Goal: Use online tool/utility: Use online tool/utility

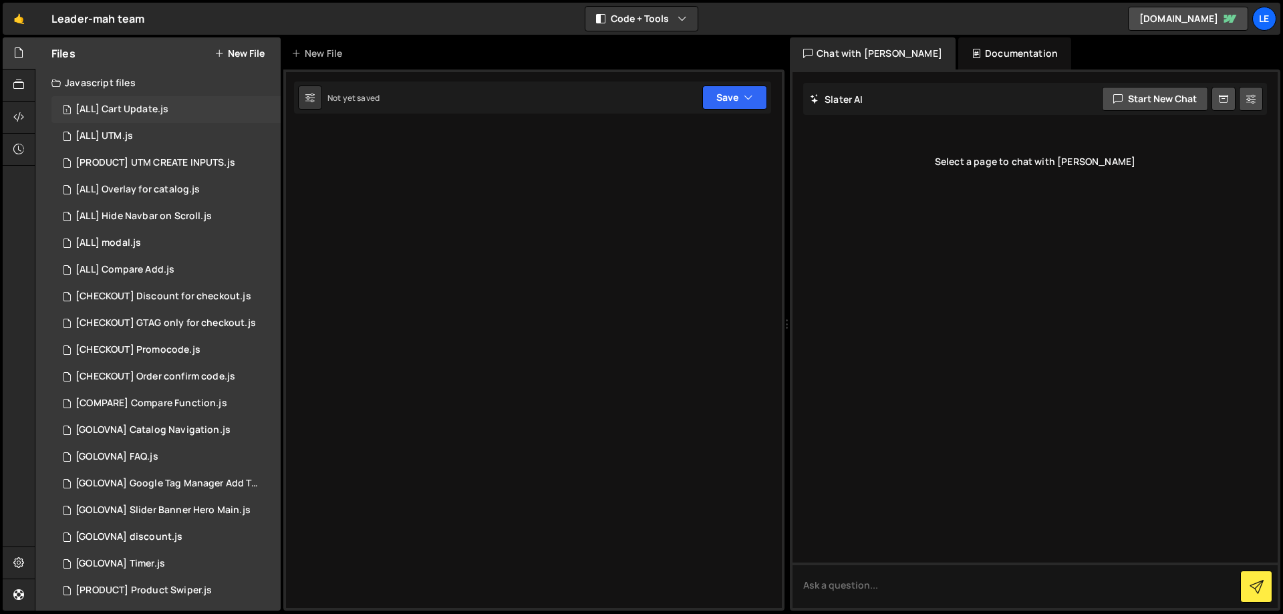
click at [169, 121] on div "1 [ALL] Cart Update.js 0" at bounding box center [165, 109] width 229 height 27
click at [156, 134] on div "1 [ALL] UTM.js 0" at bounding box center [165, 136] width 229 height 27
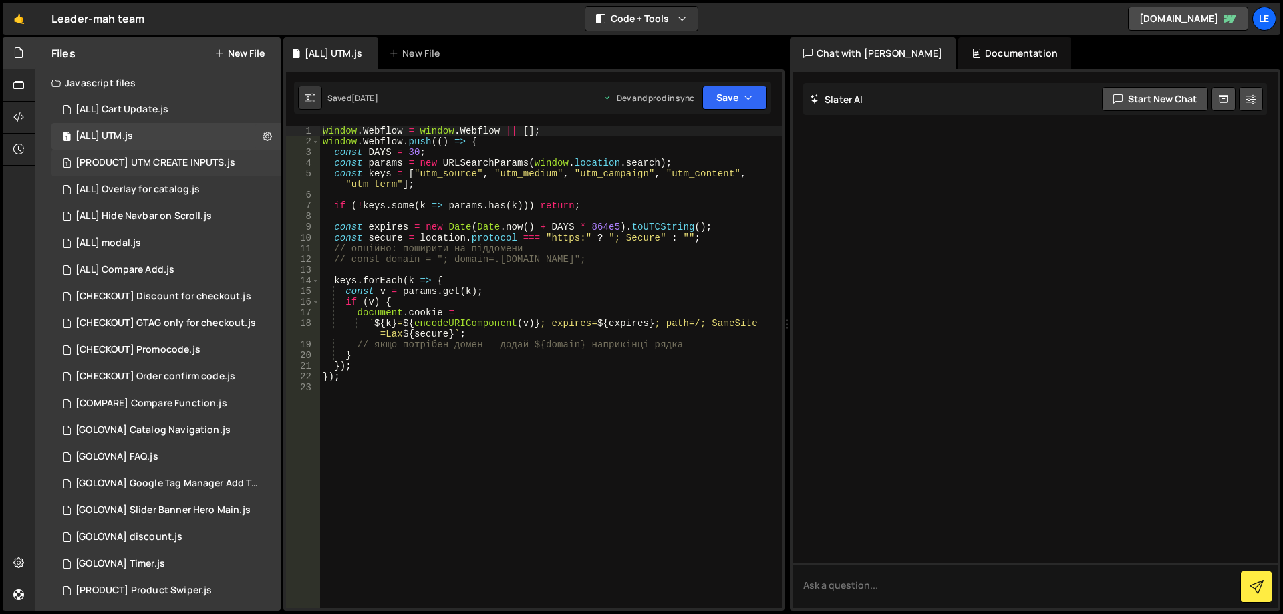
click at [184, 164] on div "[PRODUCT] UTM CREATE INPUTS.js" at bounding box center [156, 163] width 160 height 12
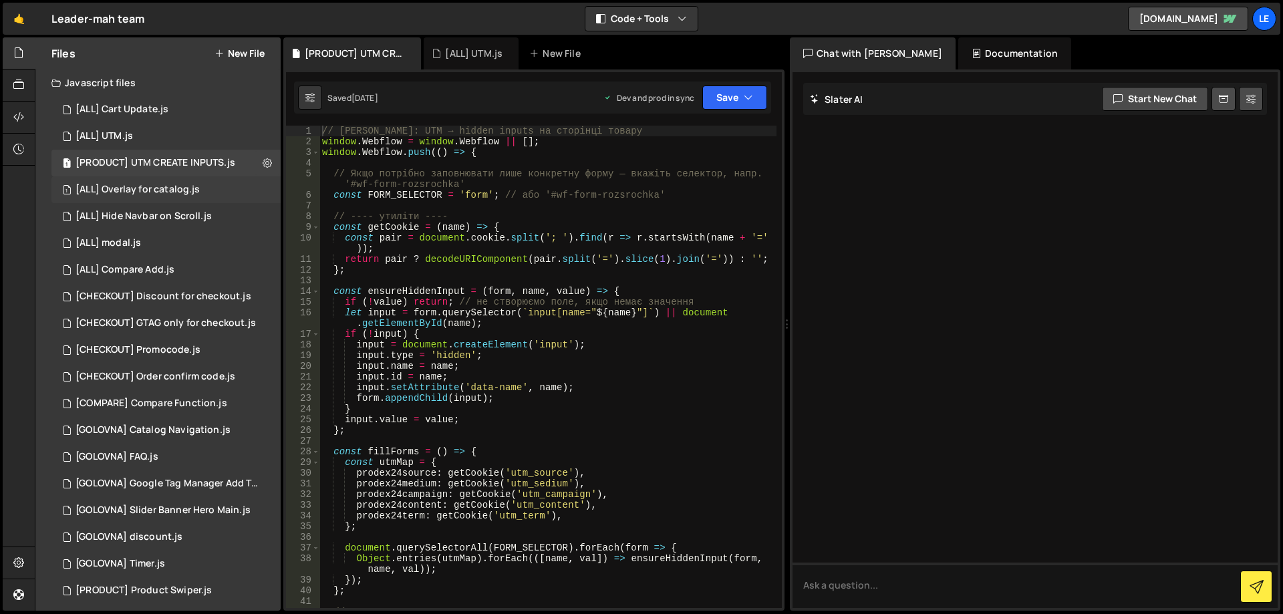
click at [180, 194] on div "[ALL] Overlay for catalog.js" at bounding box center [138, 190] width 124 height 12
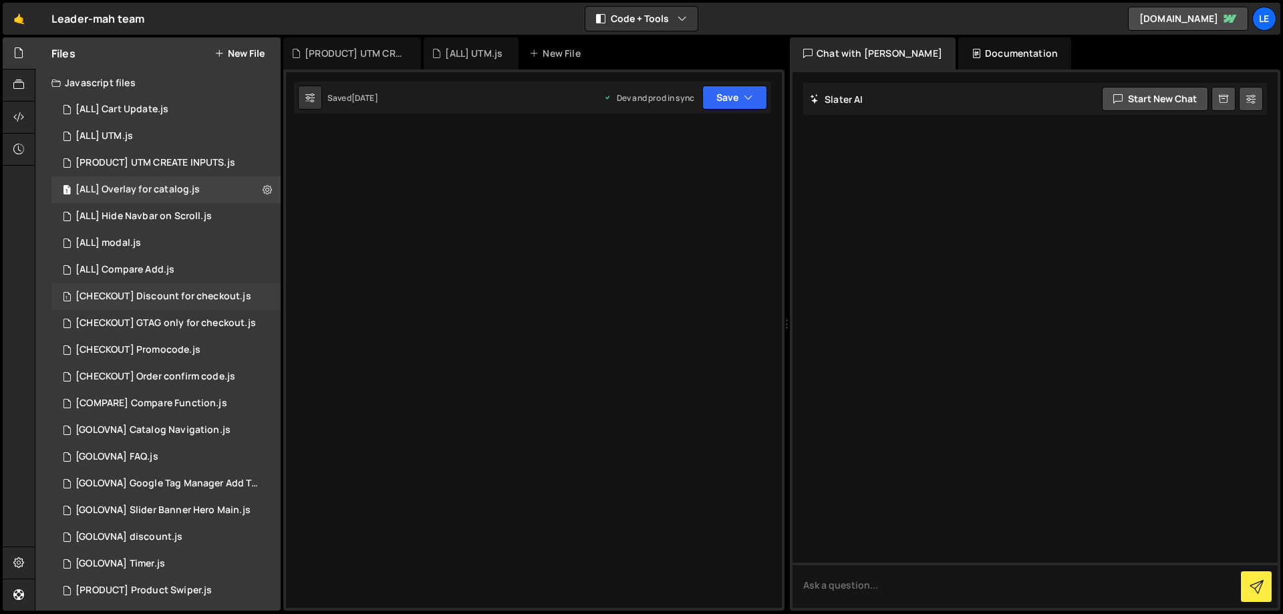
click at [179, 303] on div "1 [CHECKOUT] Discount for checkout.js 0" at bounding box center [165, 296] width 229 height 27
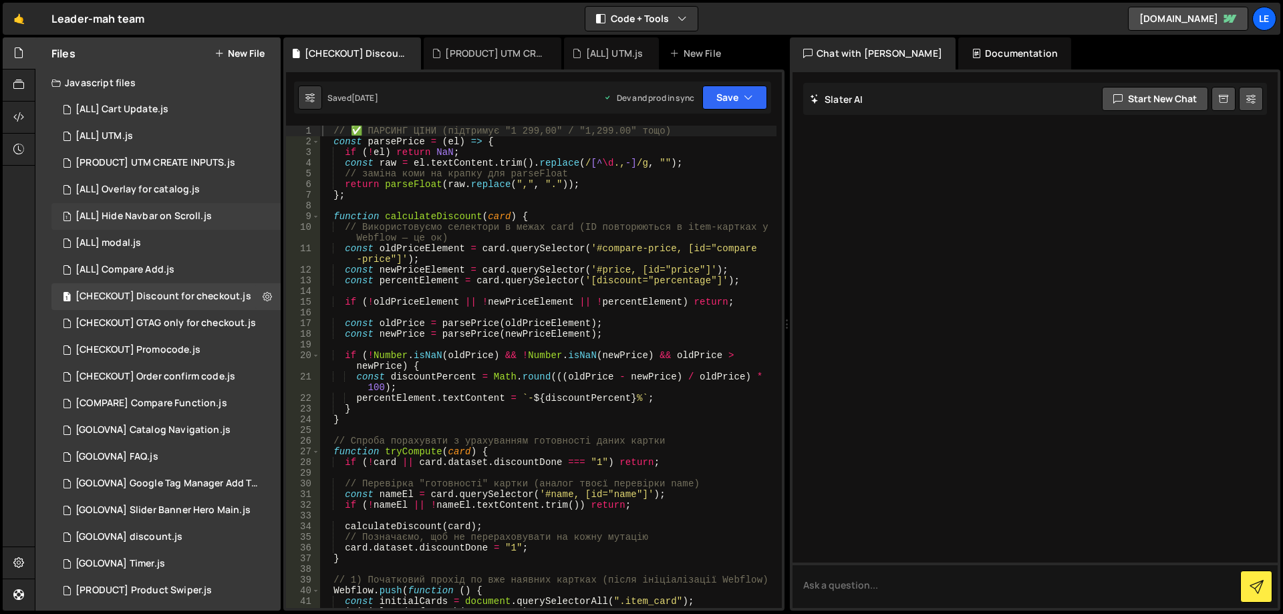
click at [191, 226] on div "1 [ALL] Hide Navbar on Scroll.js 0" at bounding box center [165, 216] width 229 height 27
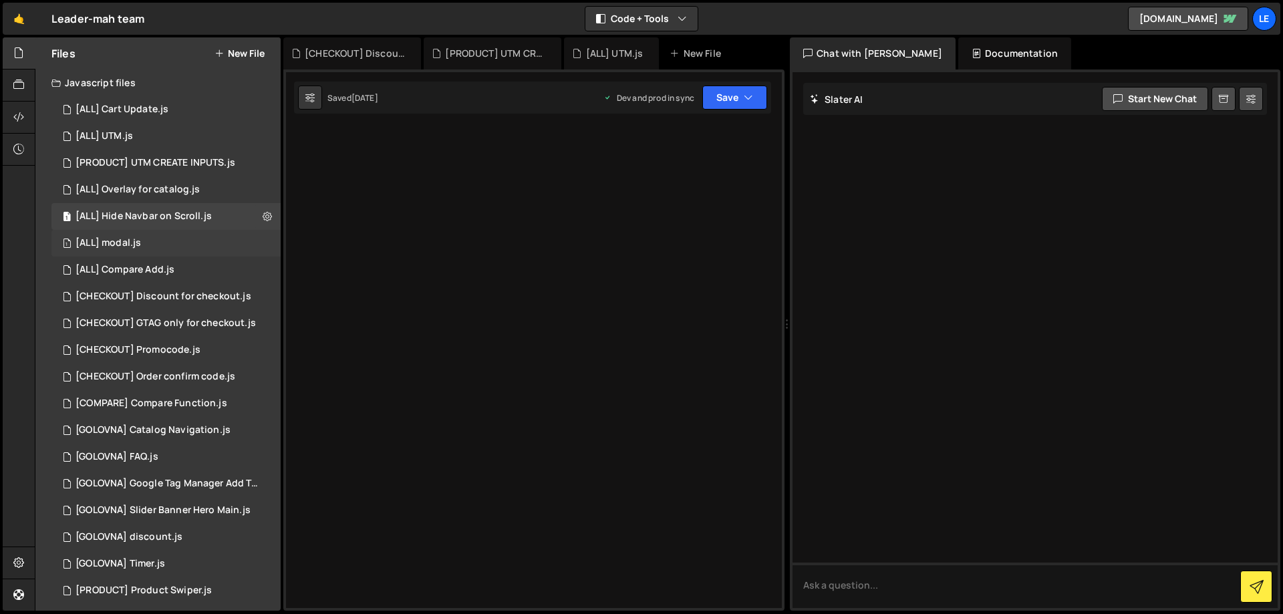
click at [178, 245] on div "1 [ALL] modal.js 0" at bounding box center [165, 243] width 229 height 27
click at [169, 269] on div "[ALL] Compare Add.js" at bounding box center [125, 270] width 99 height 12
click at [180, 297] on div "[CHECKOUT] Discount for checkout.js" at bounding box center [164, 297] width 176 height 12
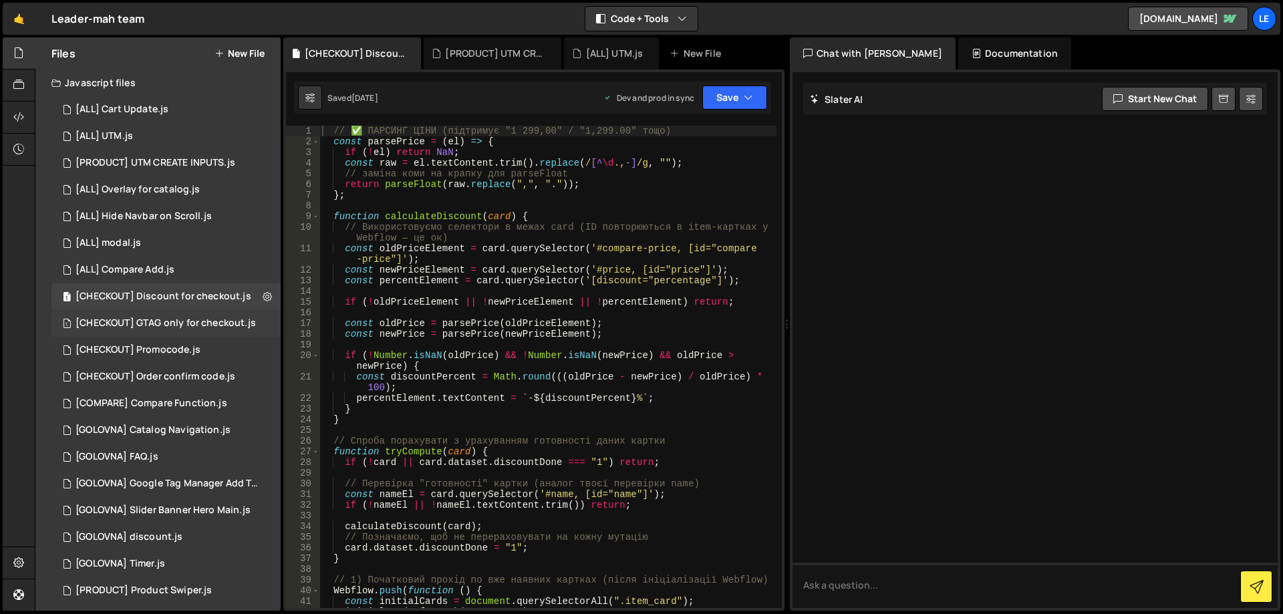
click at [186, 319] on div "[CHECKOUT] GTAG only for checkout.js" at bounding box center [166, 323] width 180 height 12
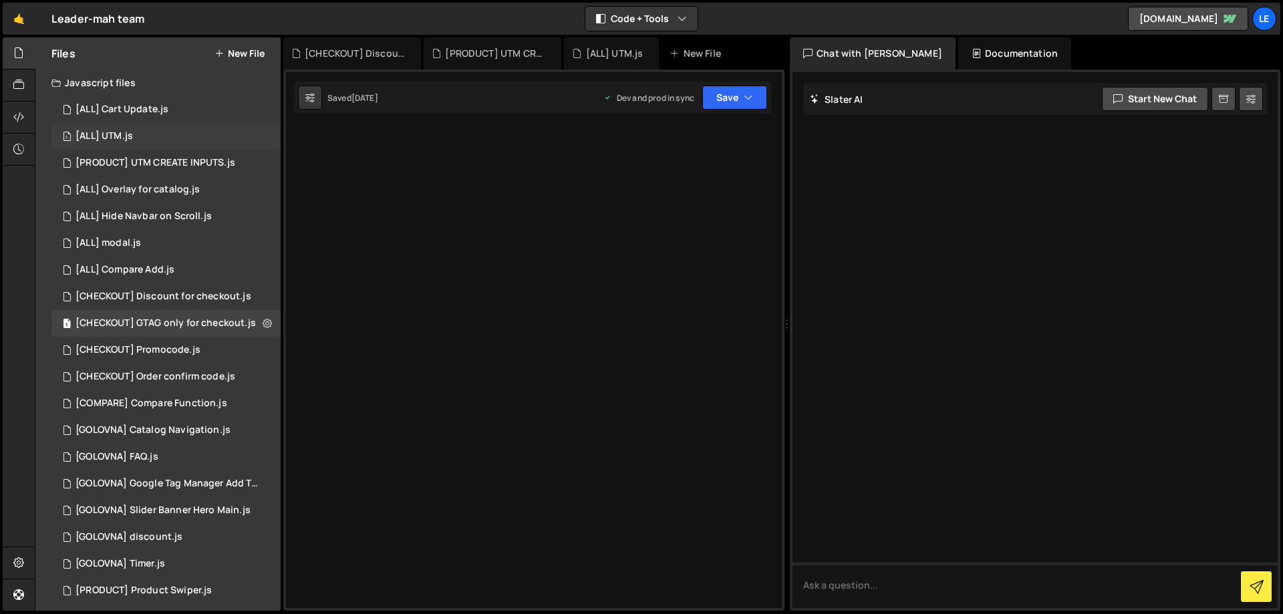
click at [177, 136] on div "1 [ALL] UTM.js 0" at bounding box center [165, 136] width 229 height 27
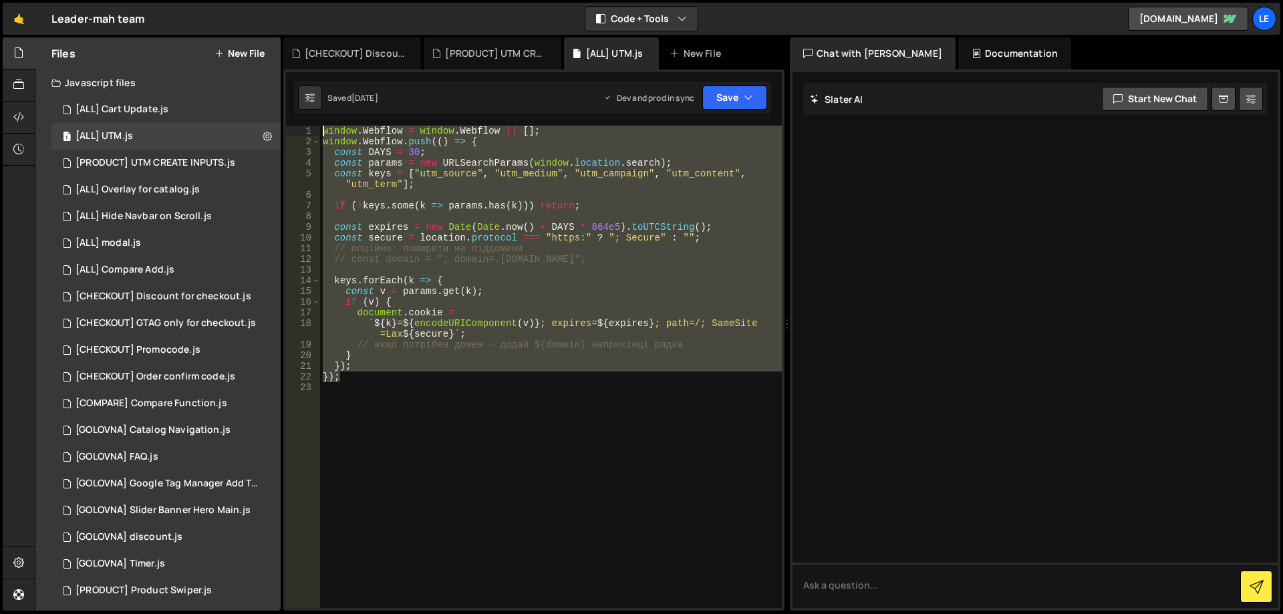
drag, startPoint x: 458, startPoint y: 380, endPoint x: 311, endPoint y: 126, distance: 293.4
click at [311, 126] on div "}); 1 2 3 4 5 6 7 8 9 10 11 12 13 14 15 16 17 18 19 20 21 22 23 window . Webflo…" at bounding box center [534, 367] width 496 height 483
click at [541, 374] on div "window . Webflow = window . Webflow || [ ] ; window . Webflow . push (( ) => { …" at bounding box center [551, 367] width 462 height 483
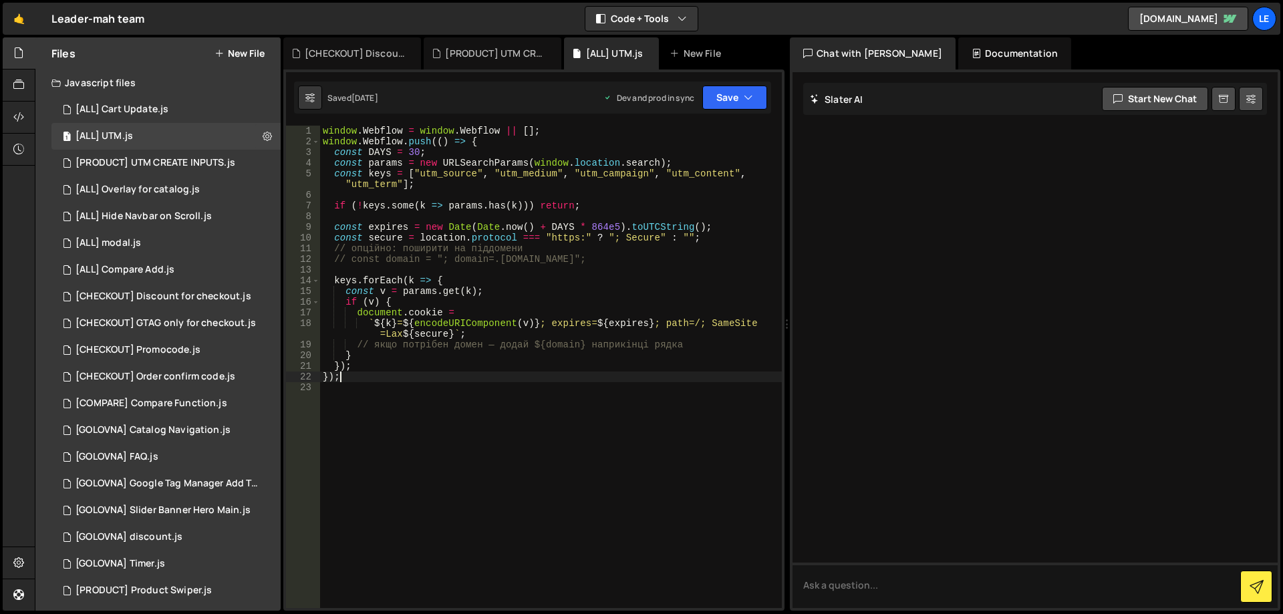
type textarea "});"
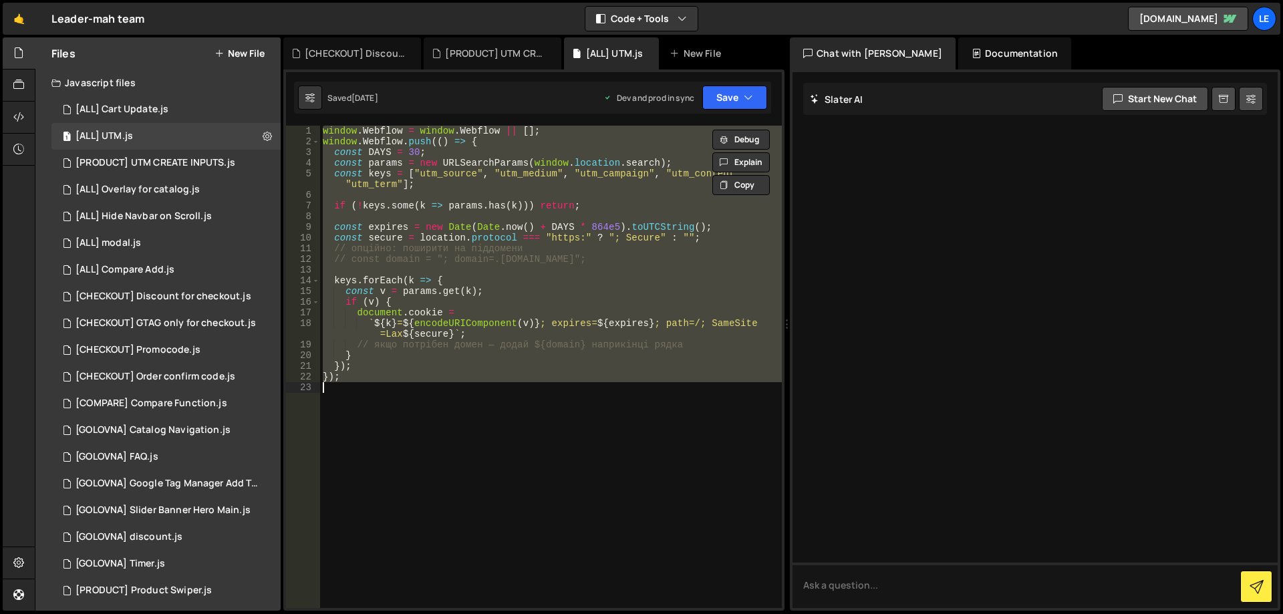
paste textarea
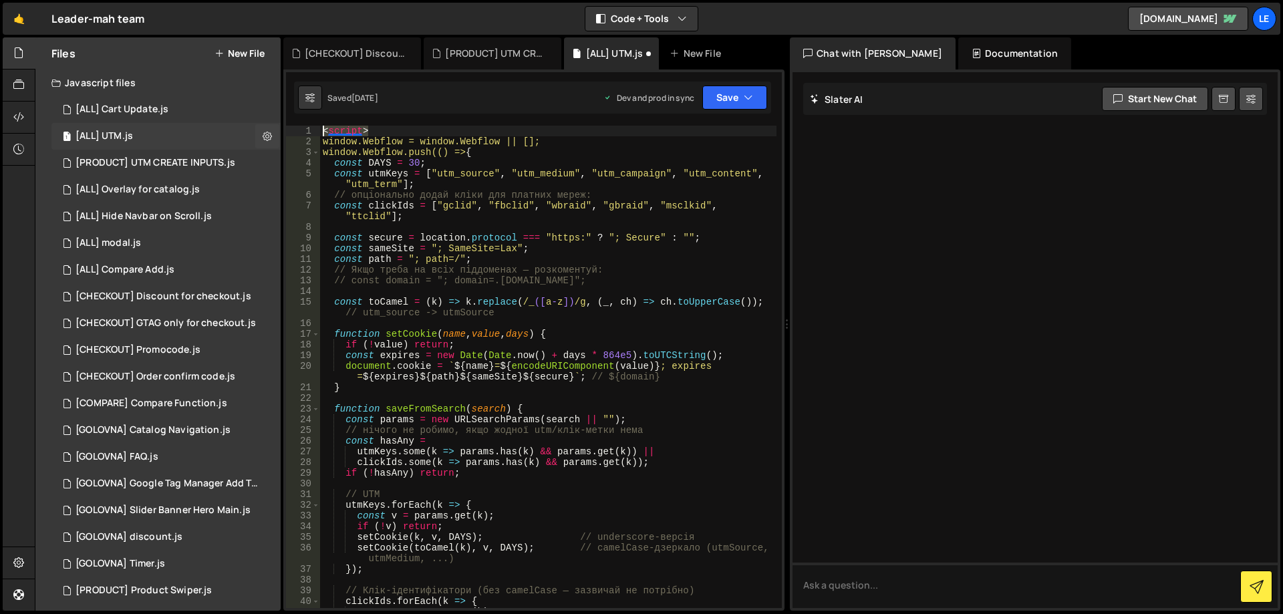
drag, startPoint x: 300, startPoint y: 130, endPoint x: 246, endPoint y: 126, distance: 54.2
click at [246, 126] on div "Files New File Javascript files 1 [ALL] Cart Update.js 0 1 [ALL] UTM.js 0 1 [PR…" at bounding box center [659, 324] width 1248 height 574
type textarea "<script>"
type textarea "window.Webflow = window.Webflow || [];"
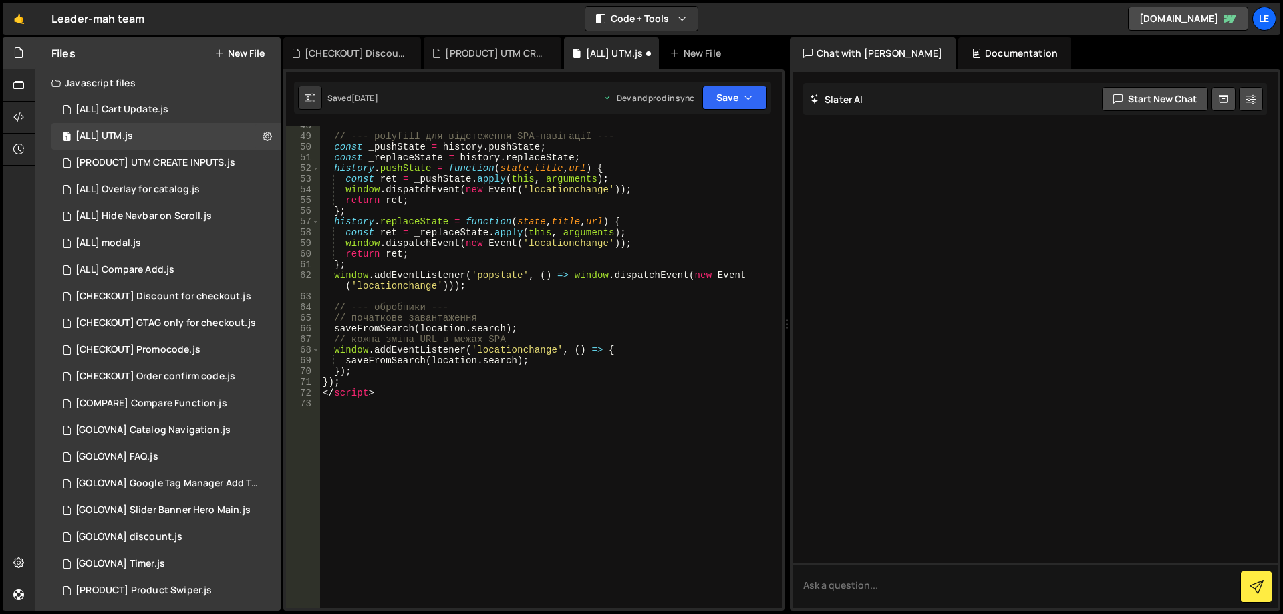
scroll to position [598, 0]
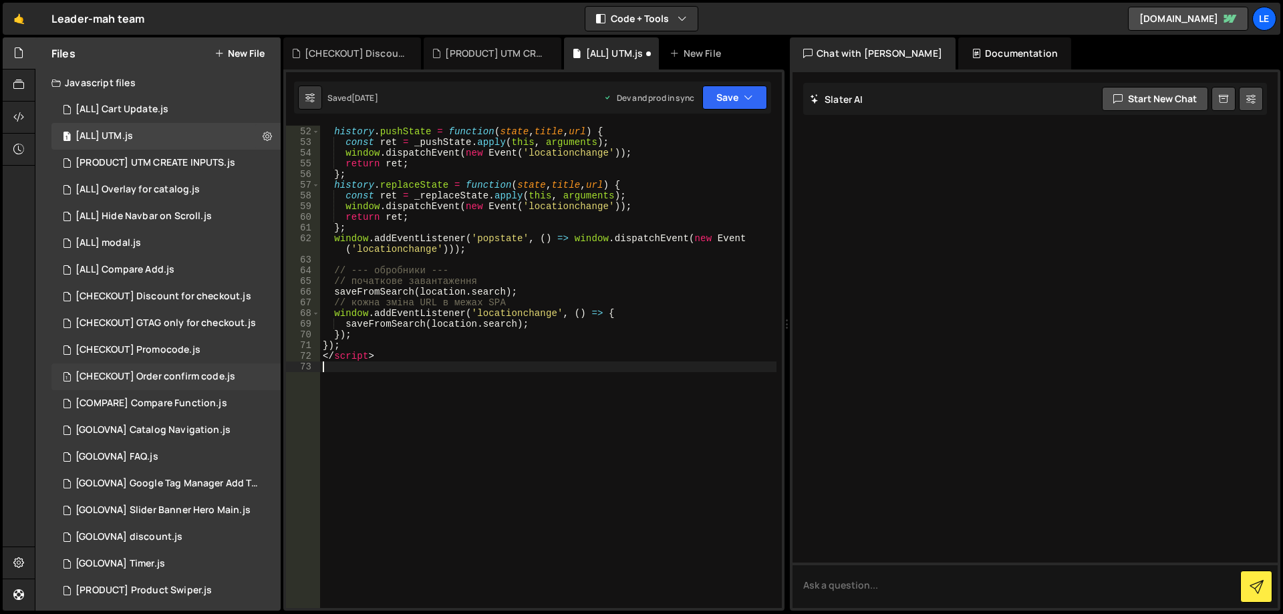
drag, startPoint x: 295, startPoint y: 372, endPoint x: 253, endPoint y: 368, distance: 41.6
click at [253, 368] on div "Files New File Javascript files 1 [ALL] Cart Update.js 0 1 [ALL] UTM.js 0 1 [PR…" at bounding box center [659, 324] width 1248 height 574
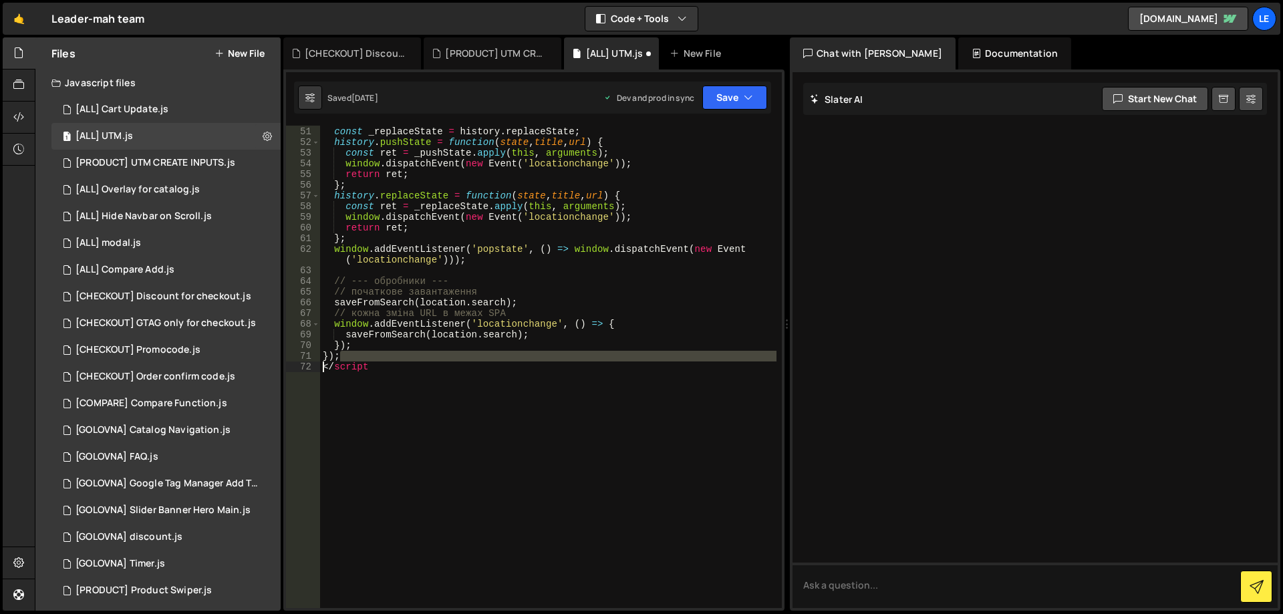
drag, startPoint x: 404, startPoint y: 361, endPoint x: 309, endPoint y: 370, distance: 95.3
click at [309, 370] on div "</script 50 51 52 53 54 55 56 57 58 59 60 61 62 63 64 65 66 67 68 69 70 71 72 c…" at bounding box center [534, 367] width 496 height 483
click at [394, 371] on div "const _pushState = history . pushState ; const _replaceState = history . replac…" at bounding box center [548, 368] width 456 height 504
type textarea "</script"
drag, startPoint x: 356, startPoint y: 370, endPoint x: 305, endPoint y: 370, distance: 50.1
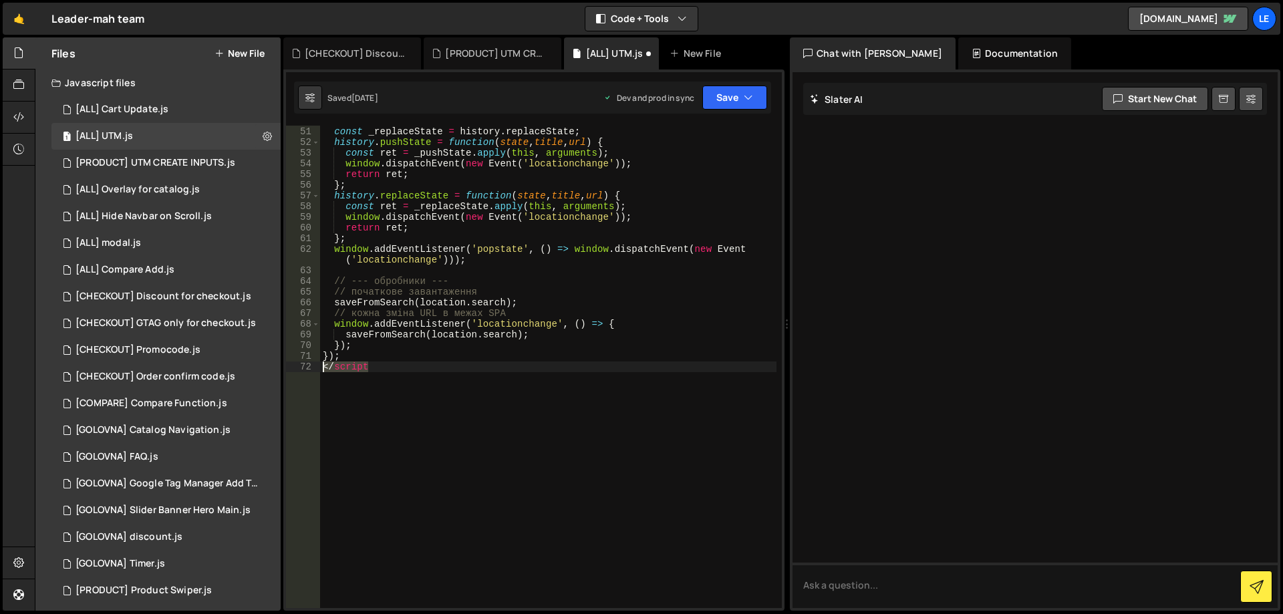
click at [302, 370] on div "</script 50 51 52 53 54 55 56 57 58 59 60 61 62 63 64 65 66 67 68 69 70 71 72 c…" at bounding box center [534, 367] width 496 height 483
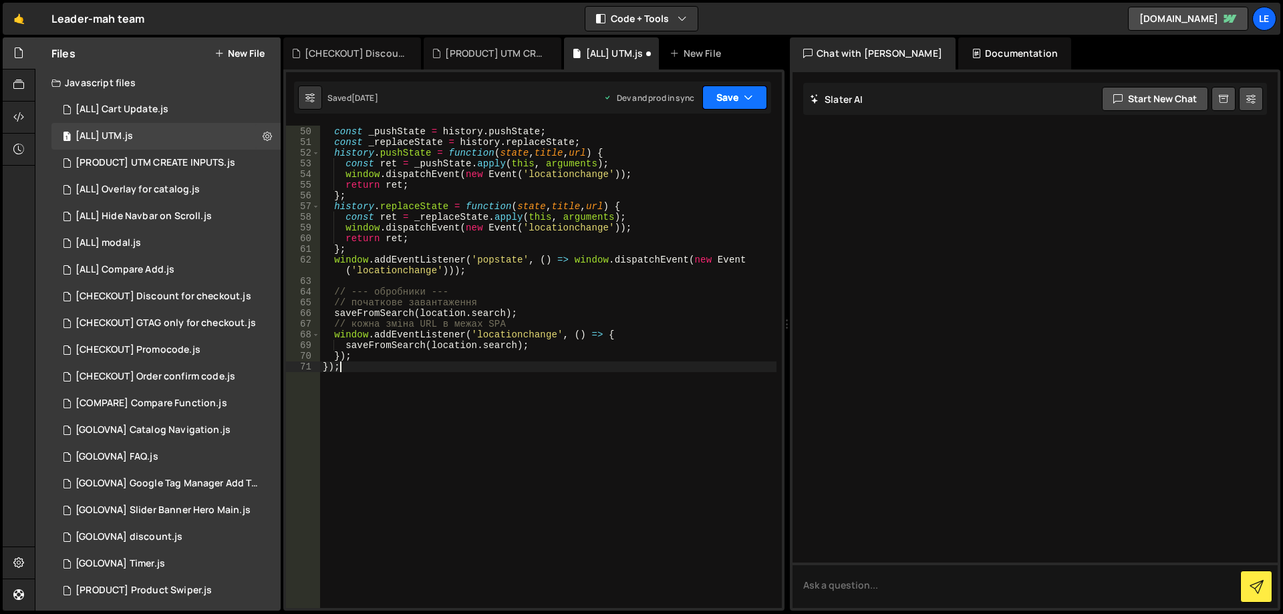
click at [732, 102] on button "Save" at bounding box center [734, 98] width 65 height 24
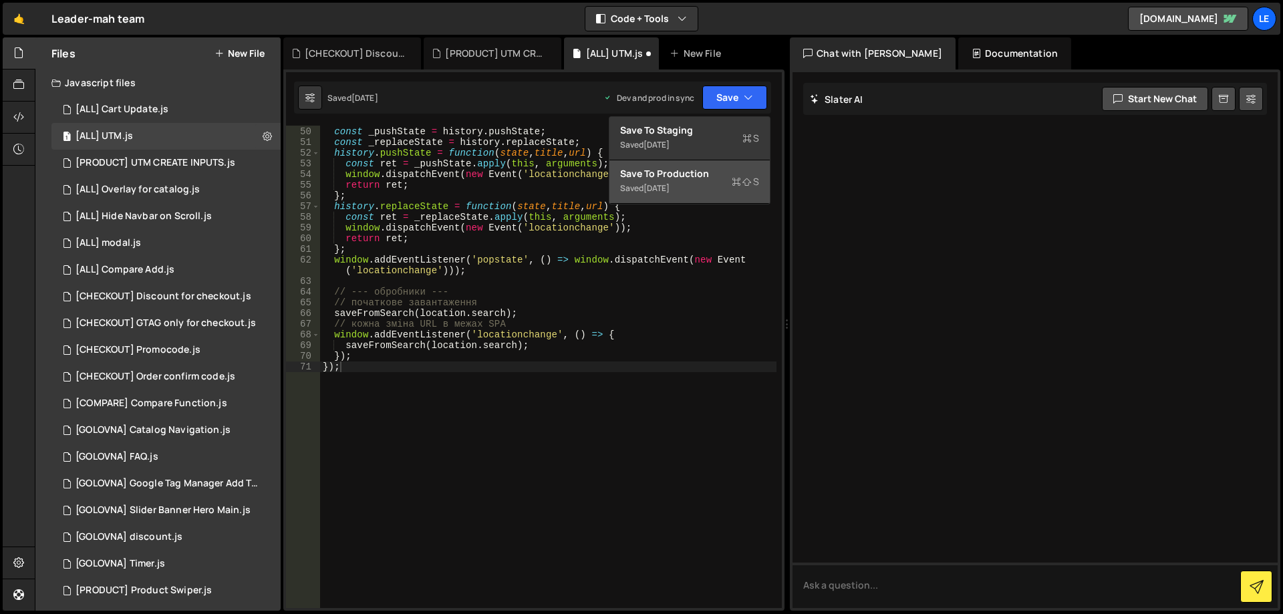
click at [704, 175] on div "Save to Production S" at bounding box center [689, 173] width 139 height 13
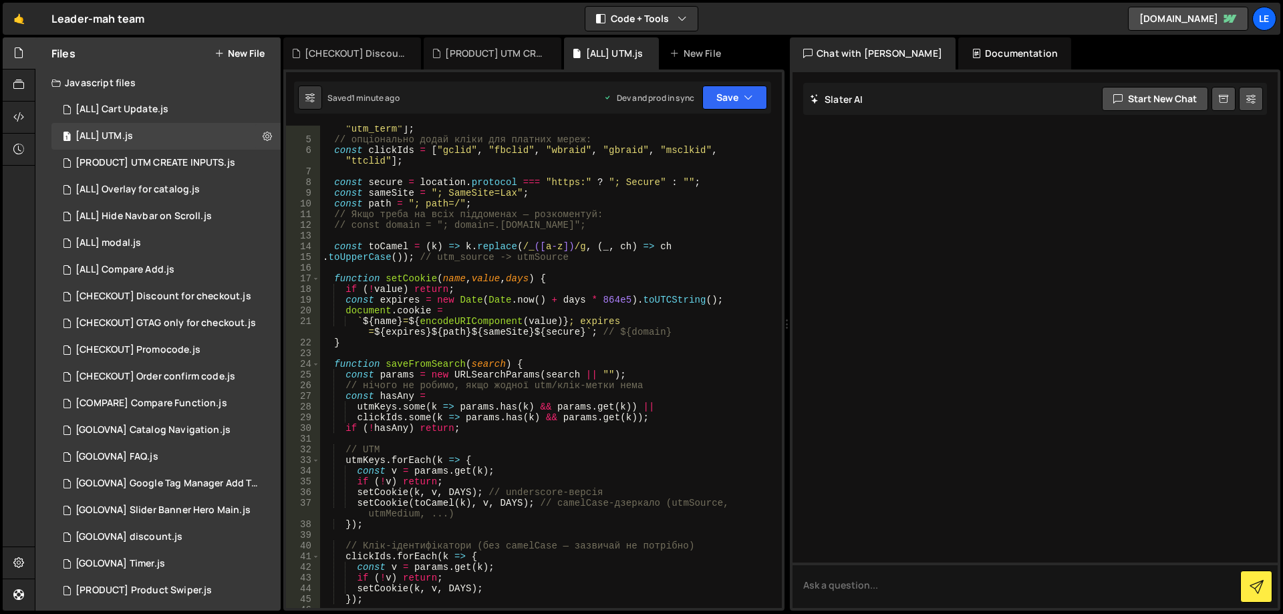
scroll to position [0, 0]
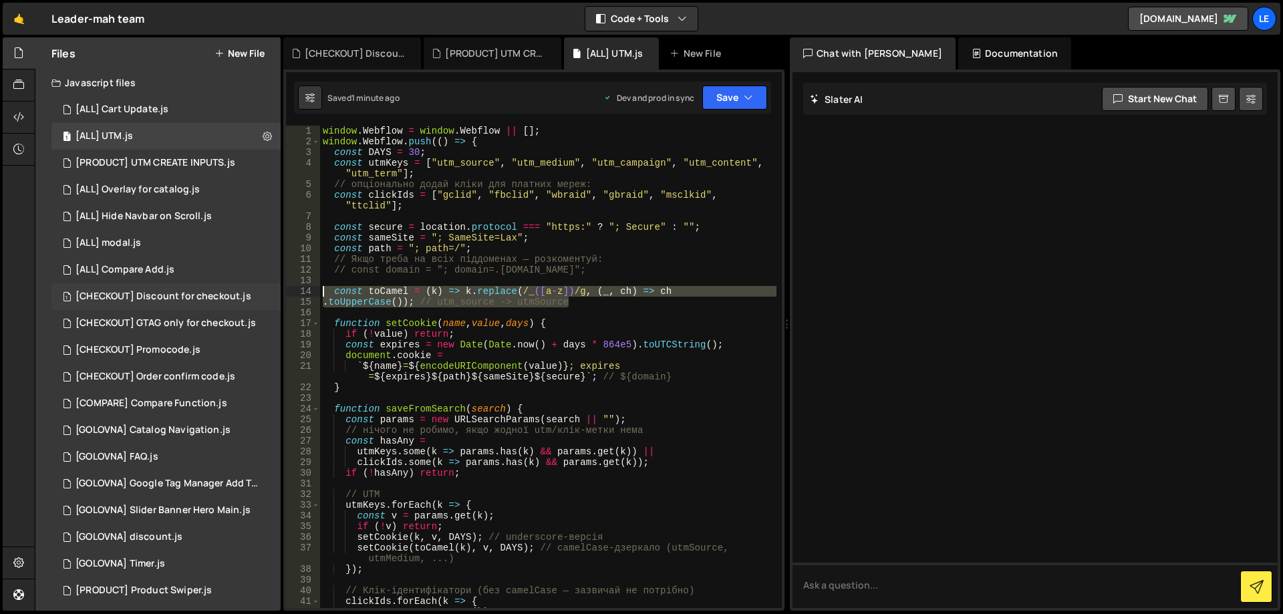
drag, startPoint x: 447, startPoint y: 301, endPoint x: 275, endPoint y: 290, distance: 172.8
click at [275, 290] on div "Files New File Javascript files 1 [ALL] Cart Update.js 0 1 [ALL] UTM.js 0 1 [PR…" at bounding box center [659, 324] width 1248 height 574
click at [410, 291] on div "window . Webflow = window . Webflow || [ ] ; window . Webflow . push (( ) => { …" at bounding box center [548, 367] width 456 height 483
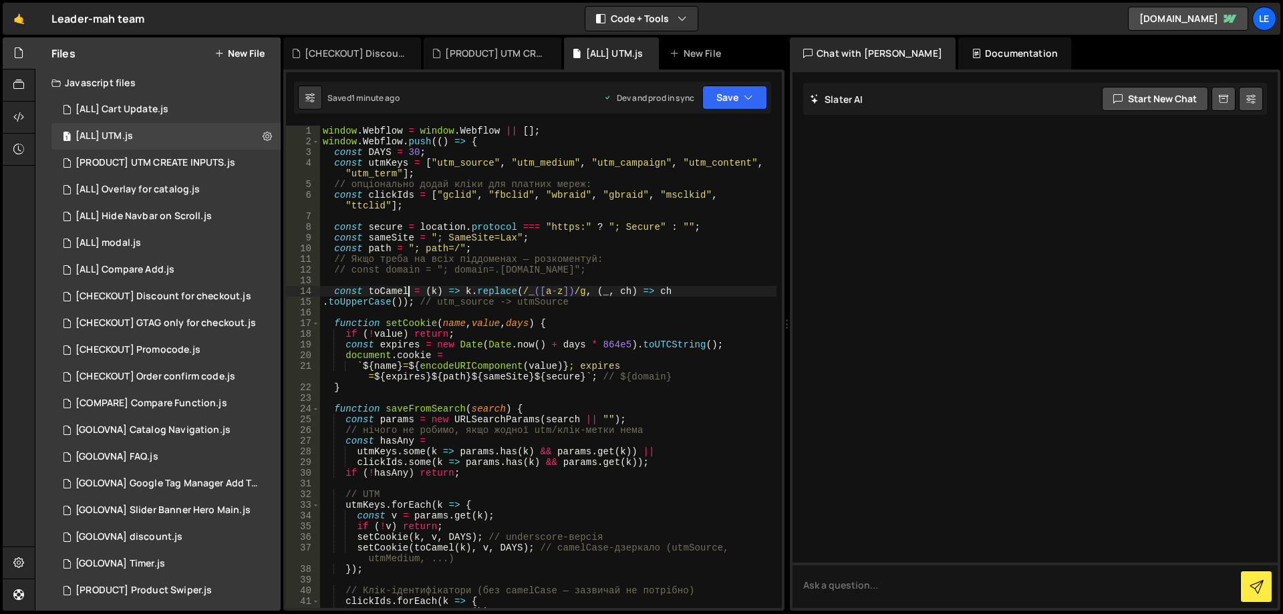
click at [392, 292] on div "window . Webflow = window . Webflow || [ ] ; window . Webflow . push (( ) => { …" at bounding box center [548, 378] width 456 height 504
click at [434, 293] on div "window . Webflow = window . Webflow || [ ] ; window . Webflow . push (( ) => { …" at bounding box center [548, 378] width 456 height 504
click at [470, 293] on div "window . Webflow = window . Webflow || [ ] ; window . Webflow . push (( ) => { …" at bounding box center [548, 378] width 456 height 504
click at [392, 295] on div "window . Webflow = window . Webflow || [ ] ; window . Webflow . push (( ) => { …" at bounding box center [548, 378] width 456 height 504
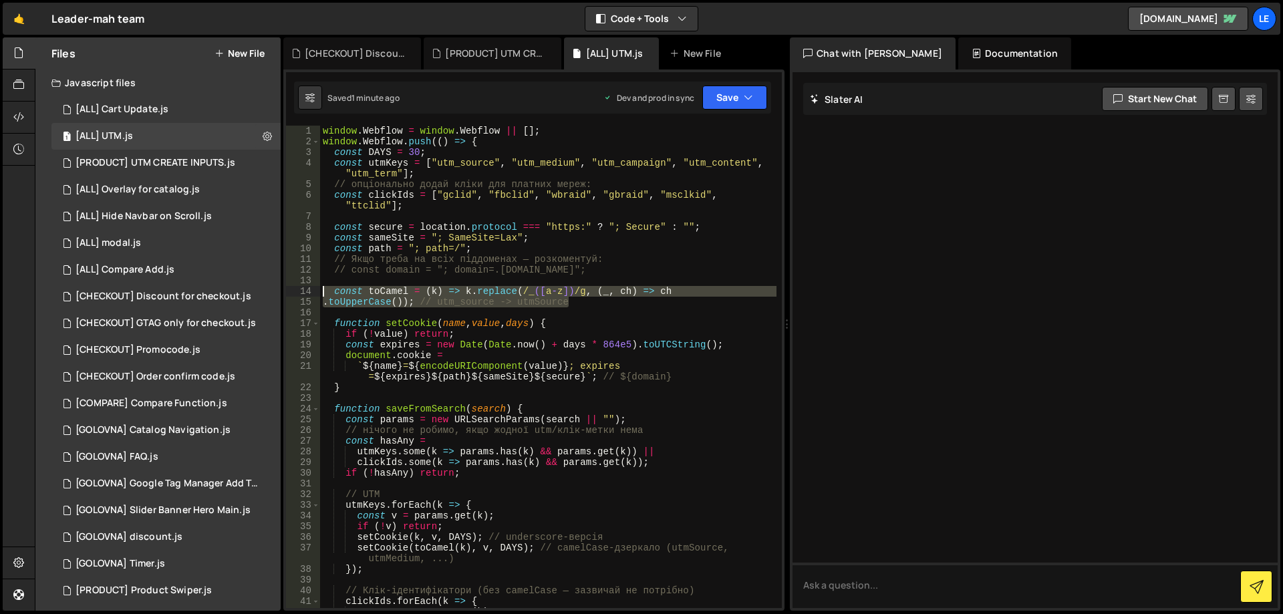
drag, startPoint x: 615, startPoint y: 303, endPoint x: 293, endPoint y: 291, distance: 322.3
click at [280, 294] on div "Files New File Javascript files 1 [ALL] Cart Update.js 0 1 [ALL] UTM.js 0 1 [PR…" at bounding box center [659, 324] width 1248 height 574
type textarea "const toCamel = (k) => k.replace(/_([a-z])/g, (_, ch) => ch .toUpperCase()); //…"
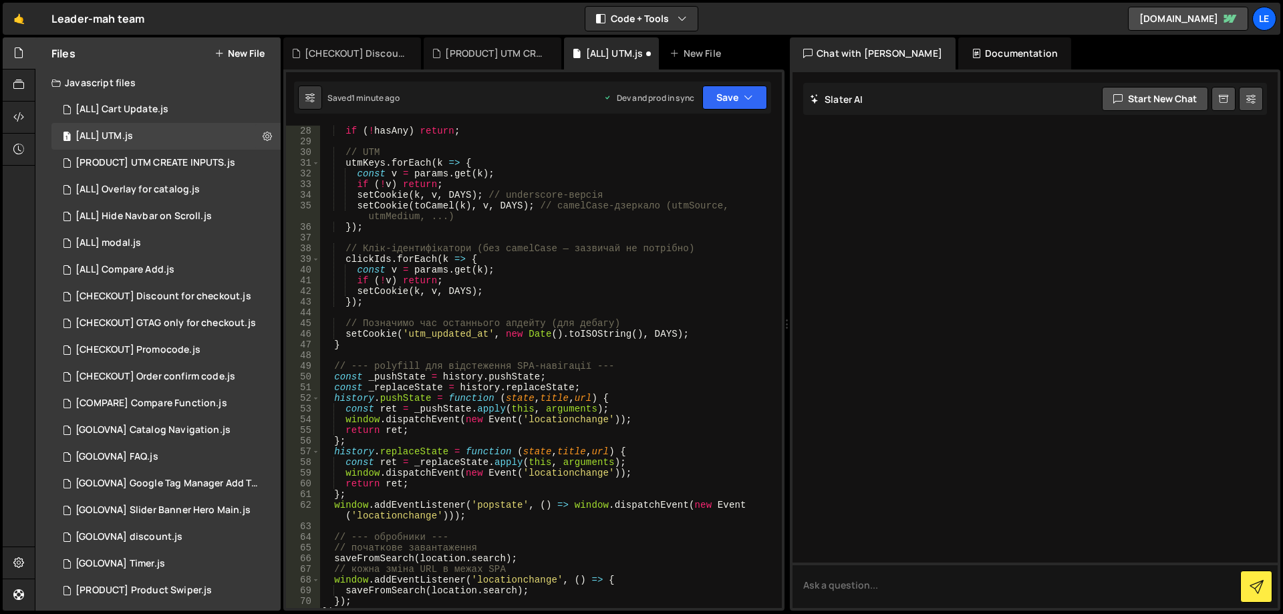
scroll to position [281, 0]
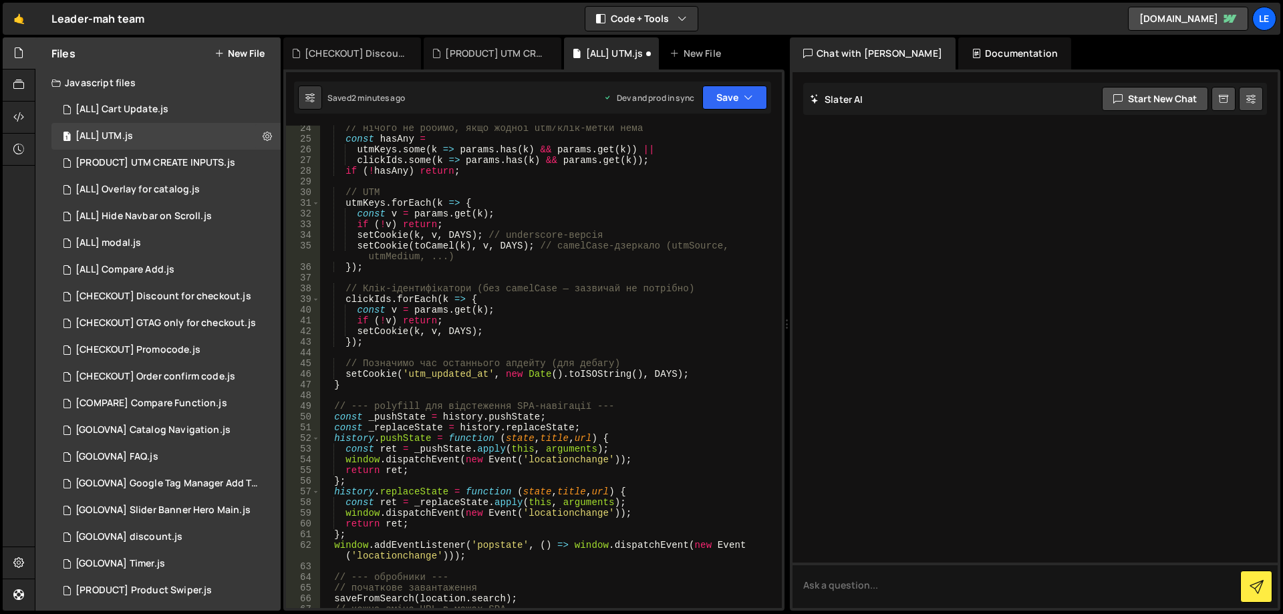
click at [472, 246] on div "// нічого не робимо, якщо жодної utm/клік-метки нема const hasAny = utmKeys . s…" at bounding box center [548, 375] width 456 height 504
drag, startPoint x: 459, startPoint y: 246, endPoint x: 415, endPoint y: 245, distance: 44.1
click at [415, 245] on div "// нічого не робимо, якщо жодної utm/клік-метки нема const hasAny = utmKeys . s…" at bounding box center [548, 375] width 456 height 504
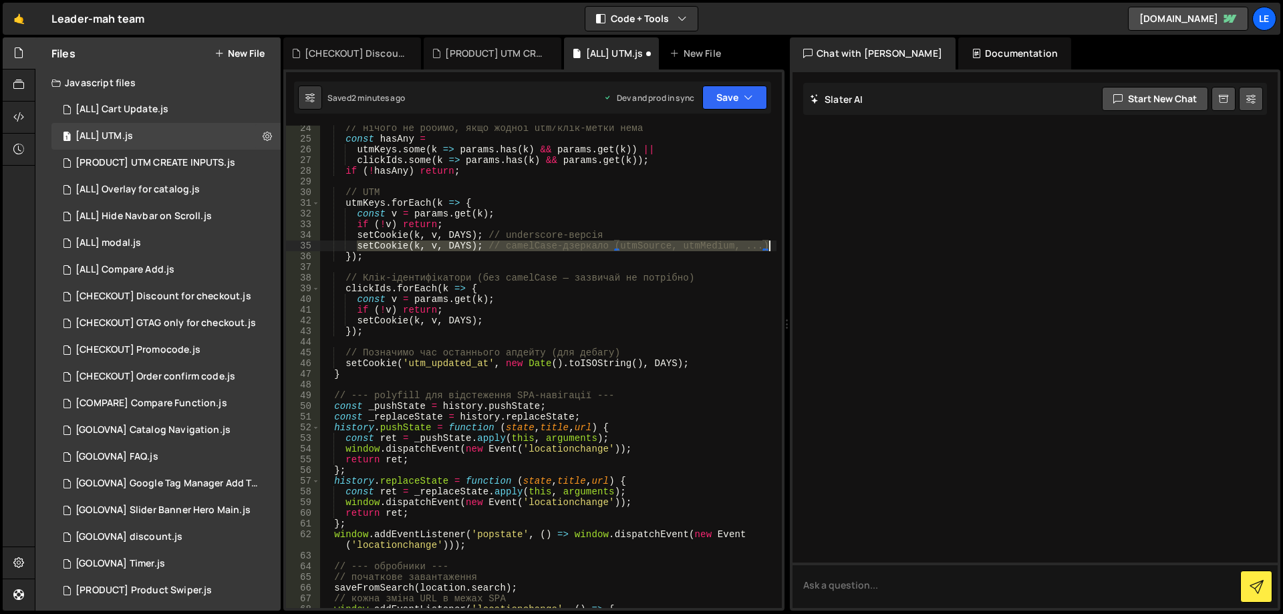
drag, startPoint x: 356, startPoint y: 246, endPoint x: 778, endPoint y: 242, distance: 421.7
click at [778, 242] on div "setCookie(k, v, DAYS); // camelCase-дзеркало (utmSource, utmMedium, ...) 24 25 …" at bounding box center [534, 367] width 496 height 483
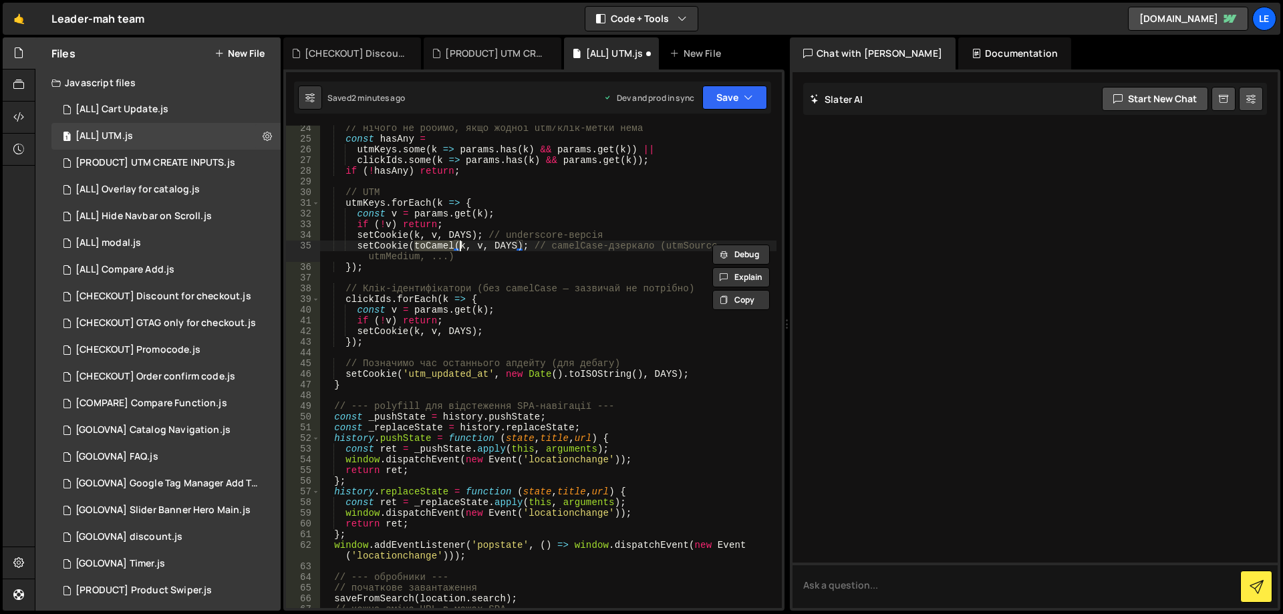
click at [674, 232] on div "// нічого не робимо, якщо жодної utm/клік-метки нема const hasAny = utmKeys . s…" at bounding box center [548, 375] width 456 height 504
type textarea "setCookie(k, v, DAYS); // underscore-версія"
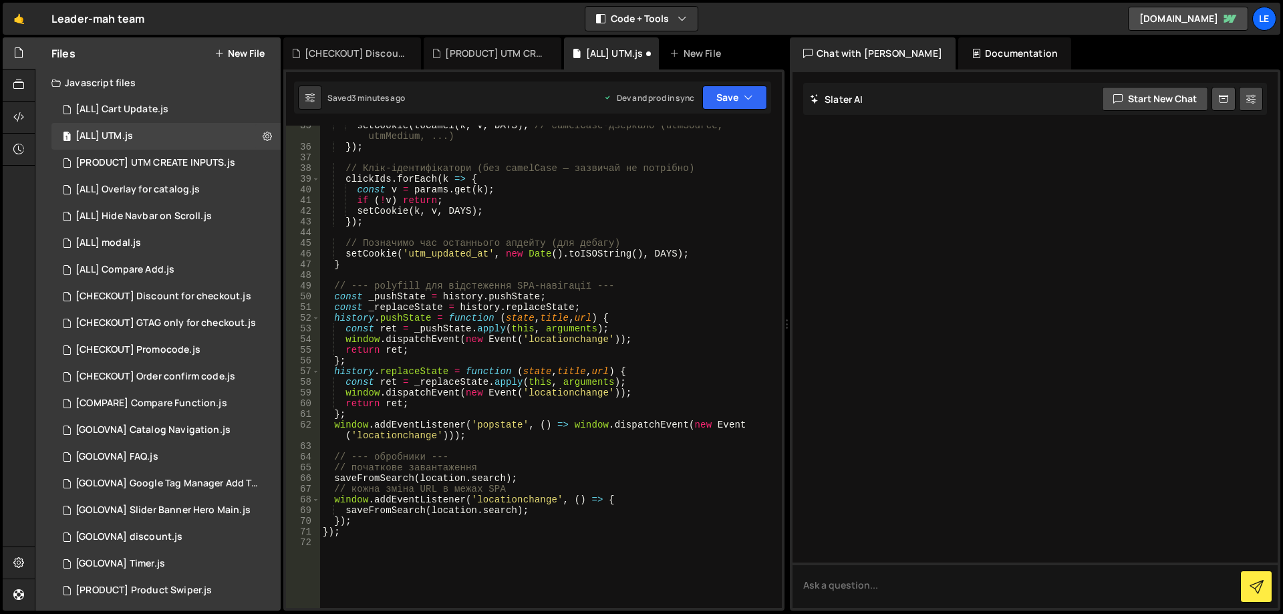
scroll to position [481, 0]
